Goal: Find specific page/section: Find specific page/section

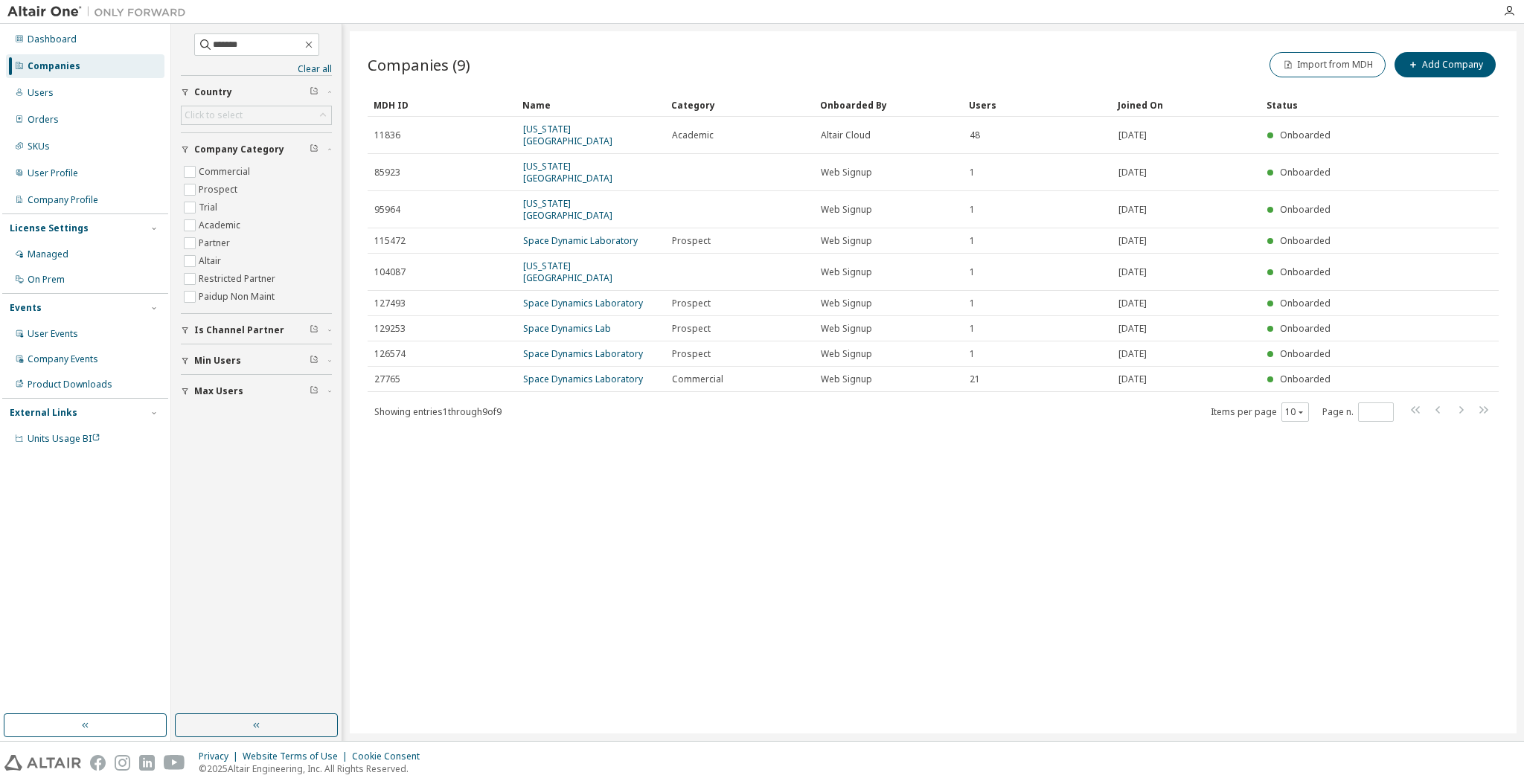
click at [846, 488] on div "Companies (9) Import from MDH Add Company Clear Load Save Save As Field Operato…" at bounding box center [934, 382] width 1167 height 702
click at [644, 512] on div "Companies (9) Import from MDH Add Company Clear Load Save Save As Field Operato…" at bounding box center [934, 382] width 1167 height 702
click at [849, 465] on div "Companies (9) Import from MDH Add Company Clear Load Save Save As Field Operato…" at bounding box center [934, 382] width 1167 height 702
click at [744, 459] on div "Companies (9) Import from MDH Add Company Clear Load Save Save As Field Operato…" at bounding box center [934, 382] width 1167 height 702
click at [834, 430] on div "Companies (9) Import from MDH Add Company Clear Load Save Save As Field Operato…" at bounding box center [934, 382] width 1167 height 702
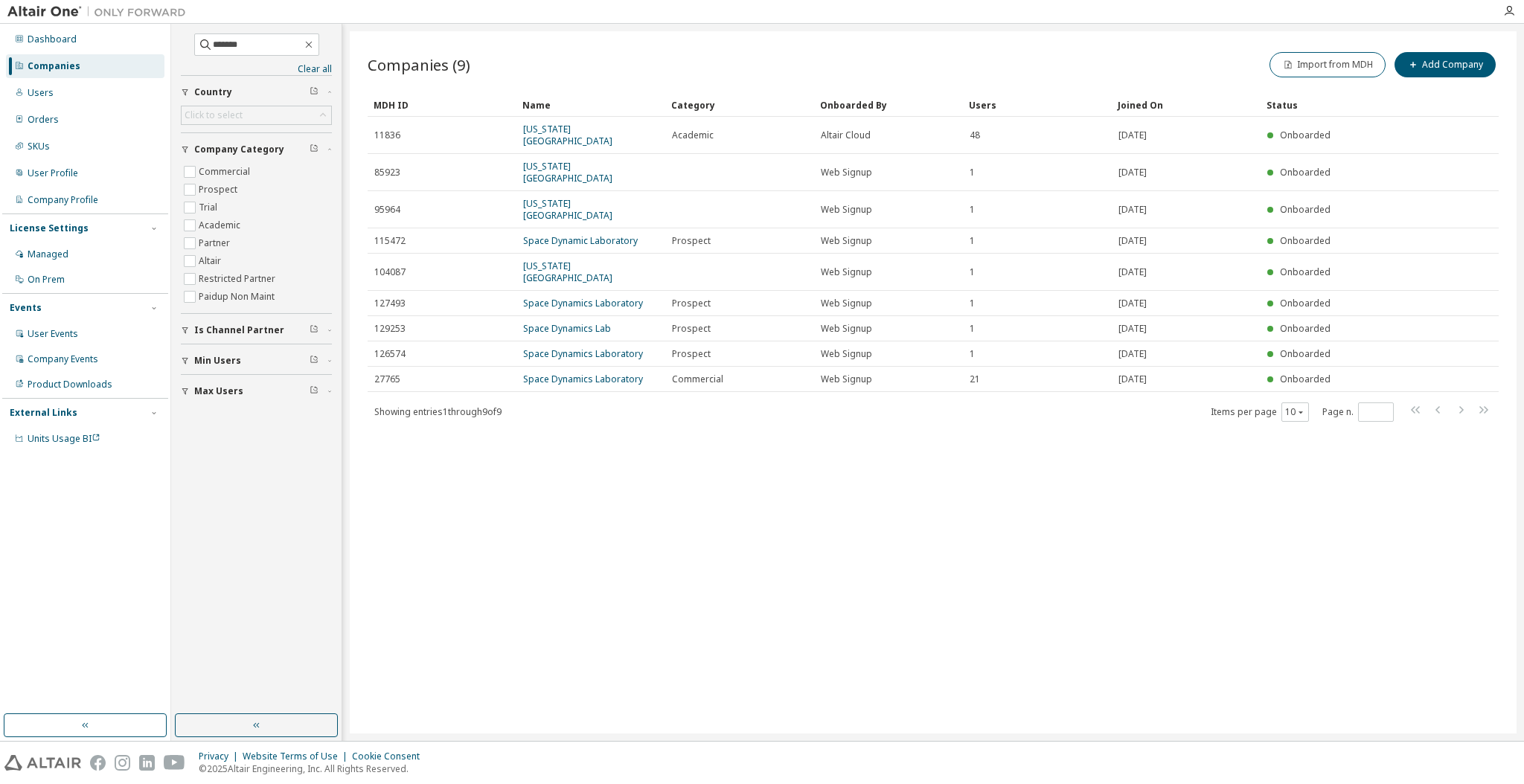
click at [808, 543] on div "Companies (9) Import from MDH Add Company Clear Load Save Save As Field Operato…" at bounding box center [934, 382] width 1167 height 702
click at [743, 423] on div "Companies (9) Import from MDH Add Company Clear Load Save Save As Field Operato…" at bounding box center [934, 382] width 1167 height 702
click at [804, 417] on div "Companies (9) Import from MDH Add Company Clear Load Save Save As Field Operato…" at bounding box center [934, 382] width 1167 height 702
click at [874, 462] on div "Companies (9) Import from MDH Add Company Clear Load Save Save As Field Operato…" at bounding box center [934, 382] width 1167 height 702
